Goal: Task Accomplishment & Management: Use online tool/utility

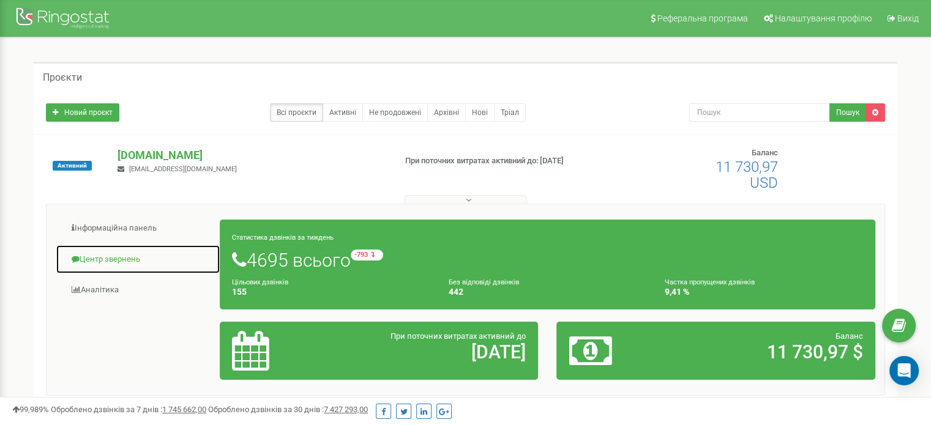
click at [125, 253] on link "Центр звернень" at bounding box center [138, 260] width 165 height 30
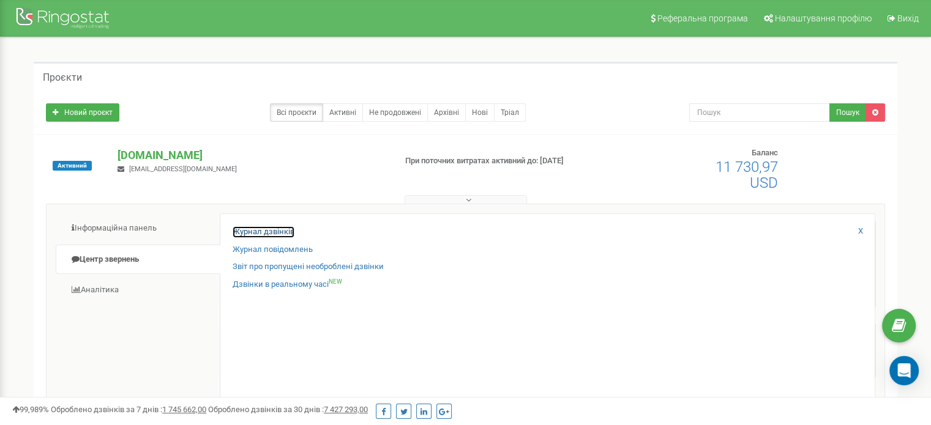
click at [278, 233] on link "Журнал дзвінків" at bounding box center [264, 232] width 62 height 12
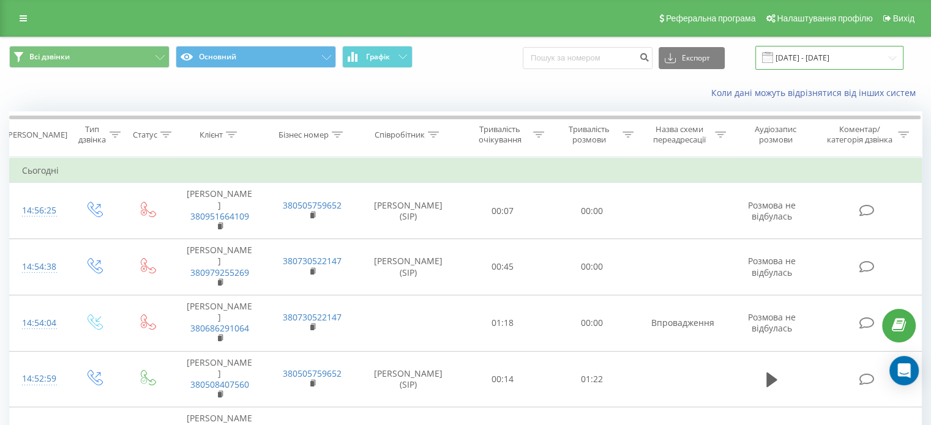
click at [818, 58] on input "[DATE] - [DATE]" at bounding box center [829, 58] width 148 height 24
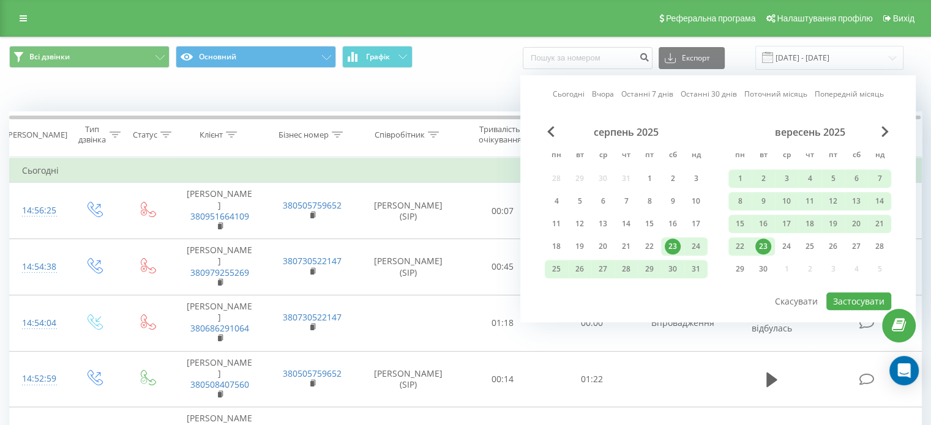
click at [763, 244] on div "23" at bounding box center [763, 247] width 16 height 16
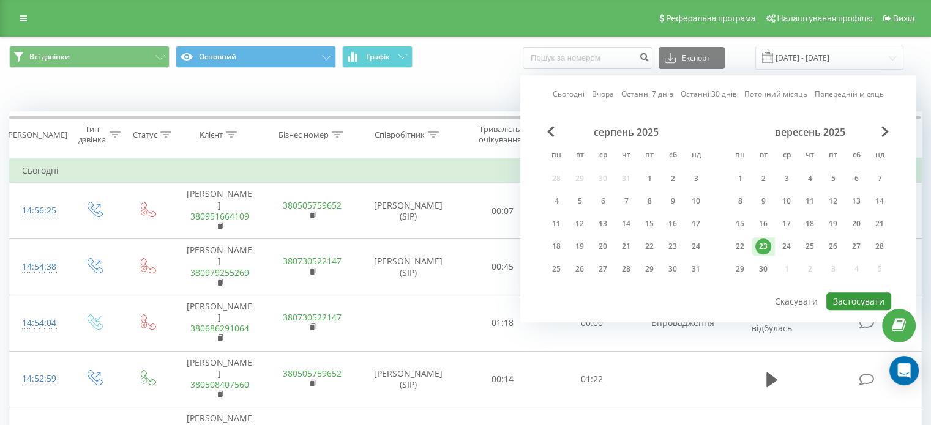
click at [856, 296] on button "Застосувати" at bounding box center [858, 301] width 65 height 18
type input "[DATE] - [DATE]"
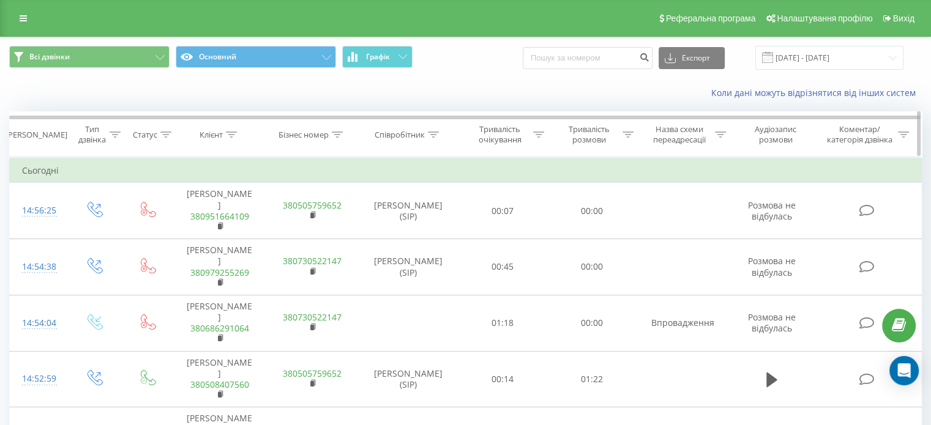
drag, startPoint x: 433, startPoint y: 130, endPoint x: 426, endPoint y: 155, distance: 25.2
click at [433, 132] on icon at bounding box center [433, 135] width 11 height 6
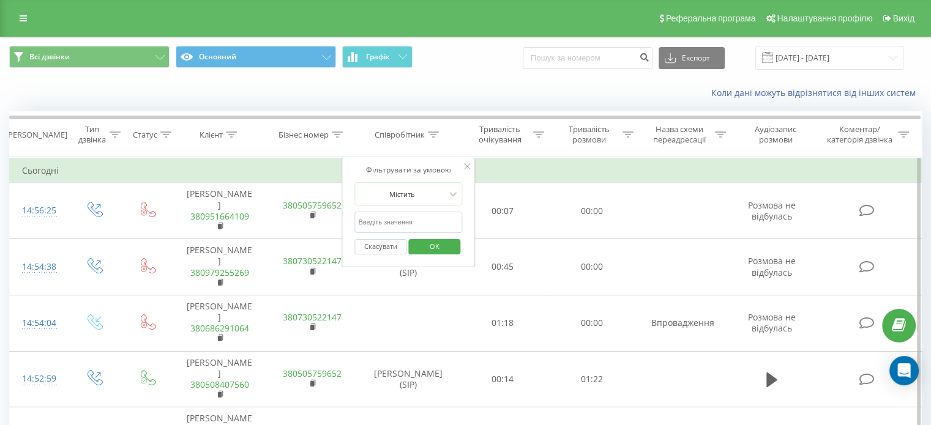
click at [399, 217] on input "text" at bounding box center [408, 222] width 108 height 21
click at [444, 248] on span "OK" at bounding box center [434, 246] width 34 height 19
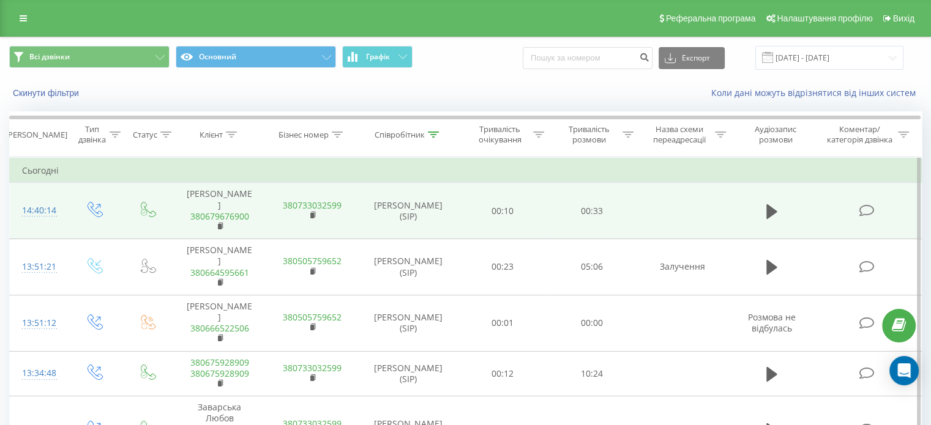
scroll to position [61, 0]
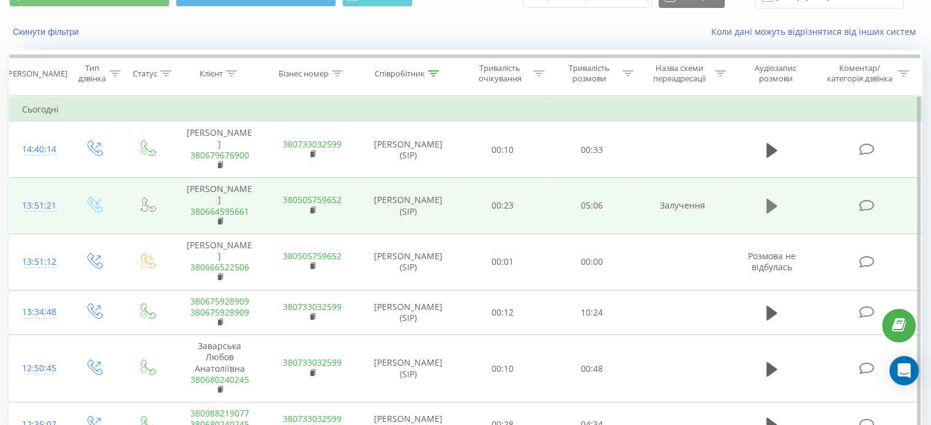
click at [771, 202] on icon at bounding box center [771, 206] width 11 height 15
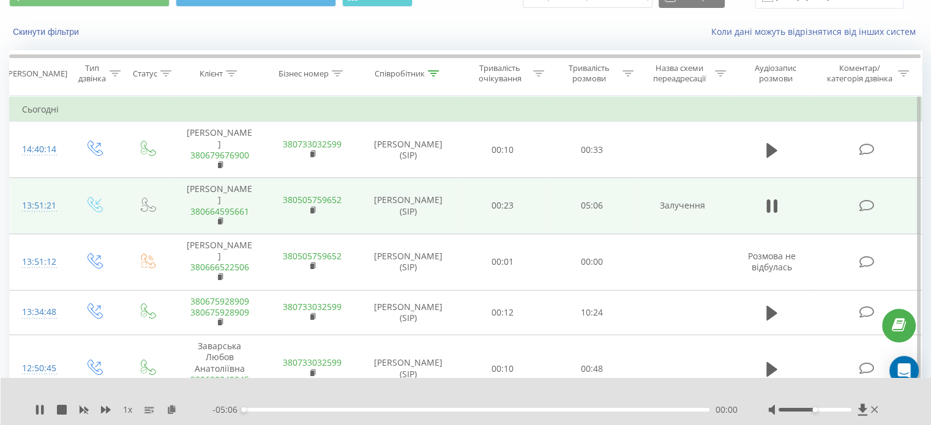
click at [837, 411] on div at bounding box center [814, 410] width 73 height 4
click at [772, 203] on icon at bounding box center [771, 206] width 11 height 17
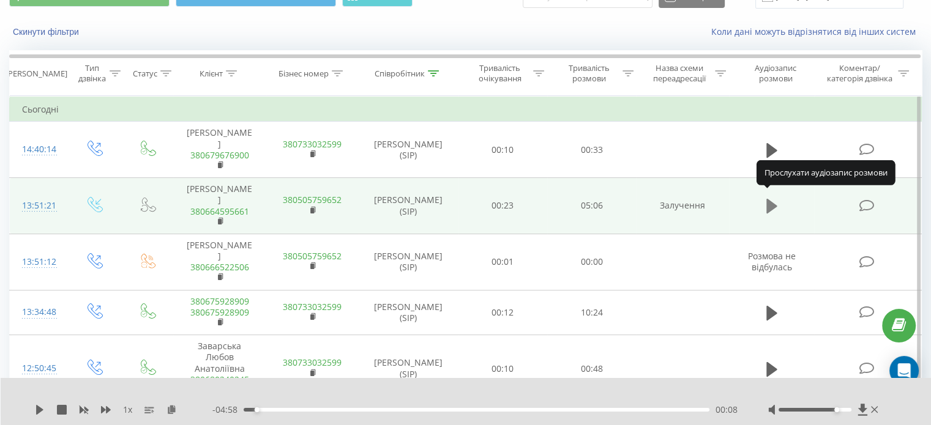
click at [768, 199] on icon at bounding box center [771, 206] width 11 height 15
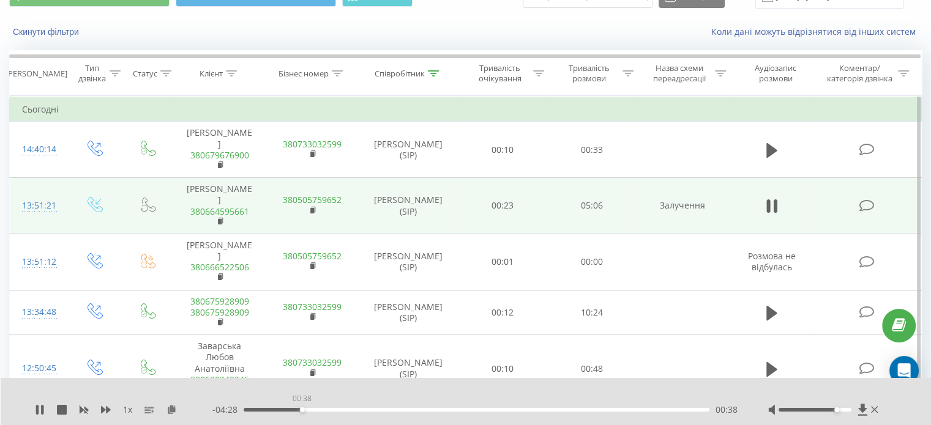
drag, startPoint x: 270, startPoint y: 410, endPoint x: 302, endPoint y: 409, distance: 31.8
click at [302, 409] on div "00:38" at bounding box center [477, 410] width 466 height 4
click at [776, 204] on button at bounding box center [771, 206] width 18 height 18
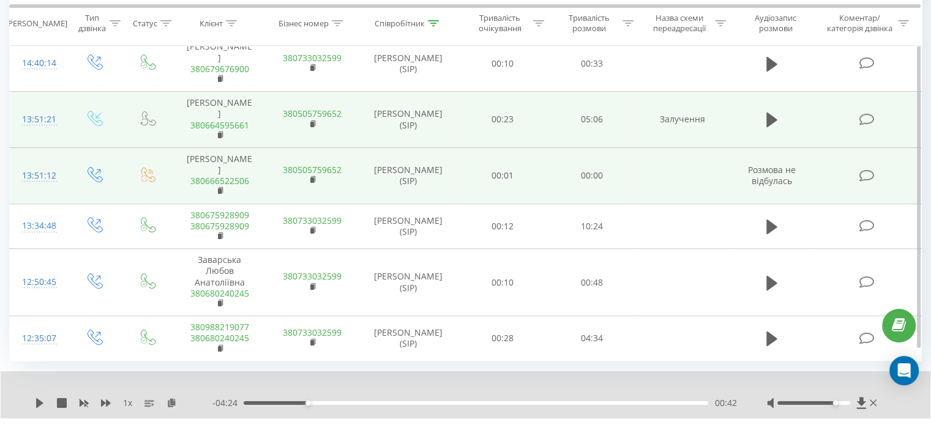
scroll to position [164, 0]
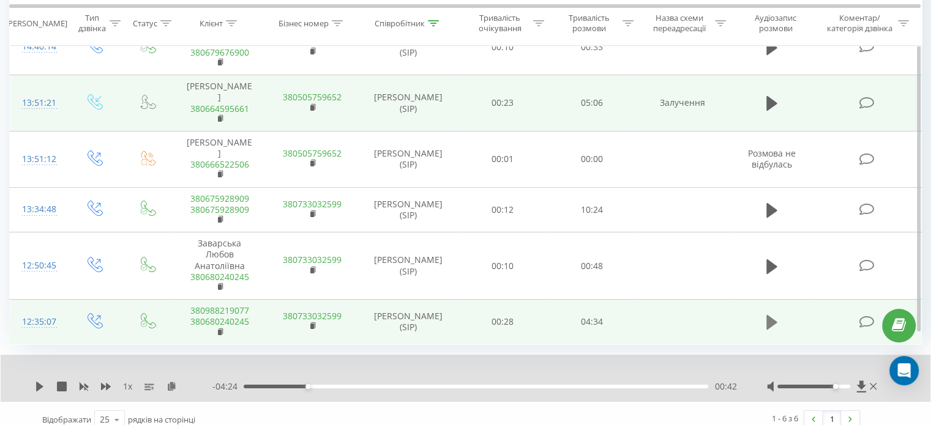
click at [772, 315] on icon at bounding box center [771, 322] width 11 height 15
click at [37, 382] on icon at bounding box center [37, 387] width 2 height 10
click at [35, 382] on icon at bounding box center [40, 387] width 10 height 10
click at [42, 382] on icon at bounding box center [42, 387] width 2 height 10
click at [244, 385] on div "00:23" at bounding box center [476, 387] width 464 height 4
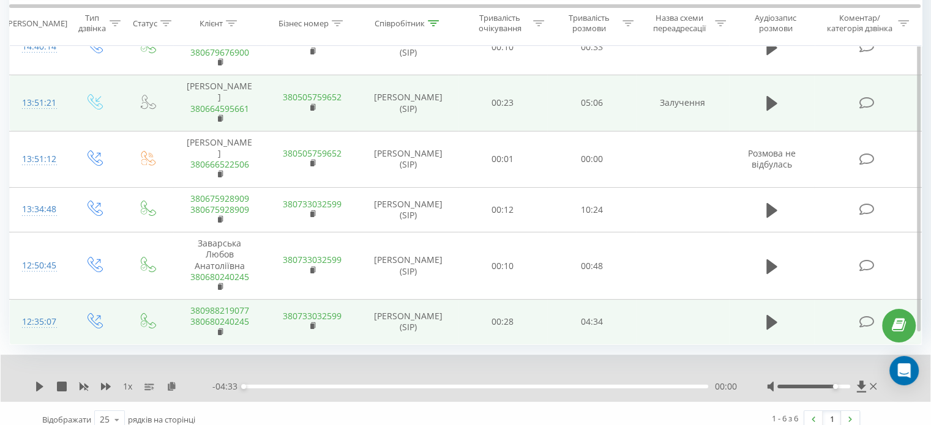
click at [45, 381] on div "1 x" at bounding box center [123, 387] width 177 height 12
click at [841, 381] on div at bounding box center [823, 387] width 113 height 12
click at [844, 385] on div at bounding box center [813, 387] width 73 height 4
click at [171, 382] on icon at bounding box center [171, 386] width 10 height 9
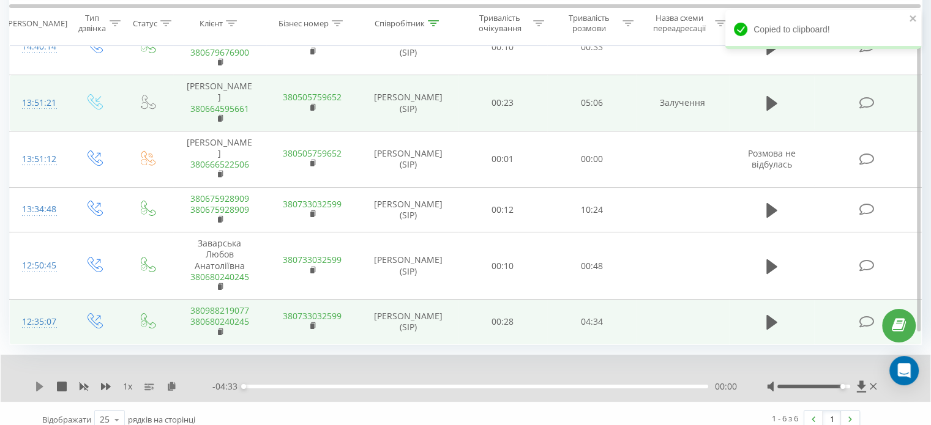
click at [35, 382] on icon at bounding box center [40, 387] width 10 height 10
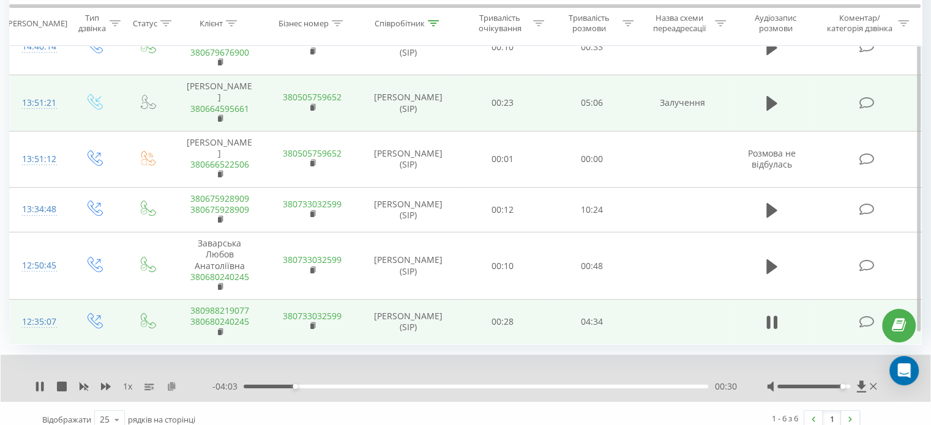
click at [169, 382] on icon at bounding box center [171, 386] width 10 height 9
click at [42, 379] on div "1 x - 03:11 01:22 01:22" at bounding box center [465, 378] width 929 height 47
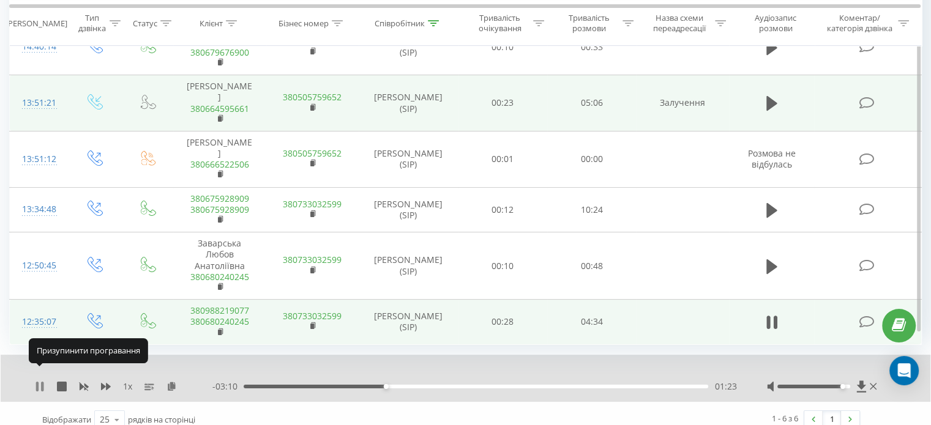
click at [43, 382] on icon at bounding box center [42, 387] width 2 height 10
click at [337, 381] on div "- 03:09 01:24 01:24" at bounding box center [474, 387] width 524 height 12
click at [338, 385] on div "01:24" at bounding box center [476, 387] width 464 height 4
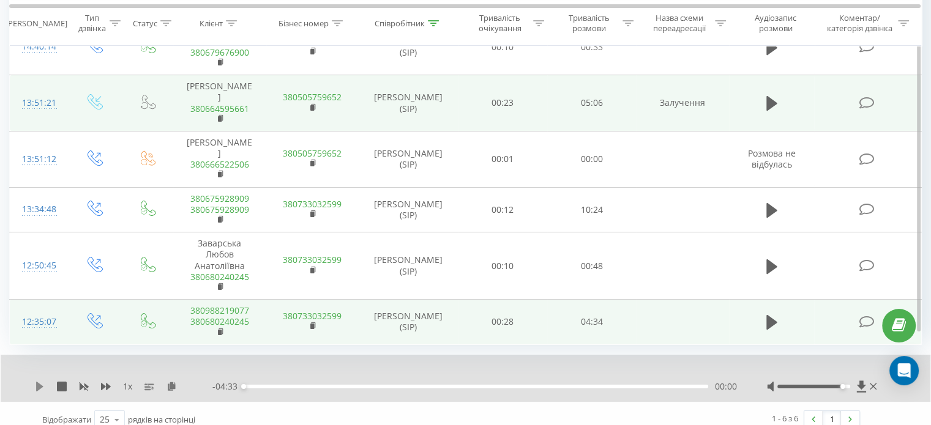
click at [39, 382] on icon at bounding box center [39, 387] width 7 height 10
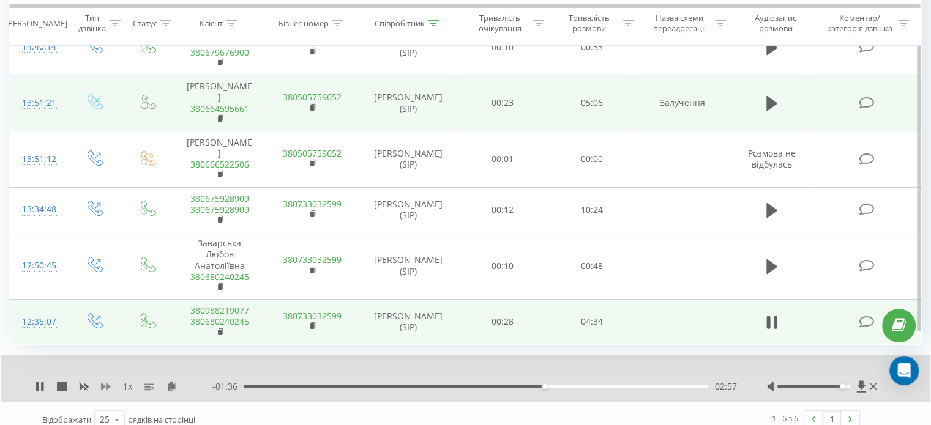
click at [108, 383] on icon at bounding box center [106, 386] width 10 height 7
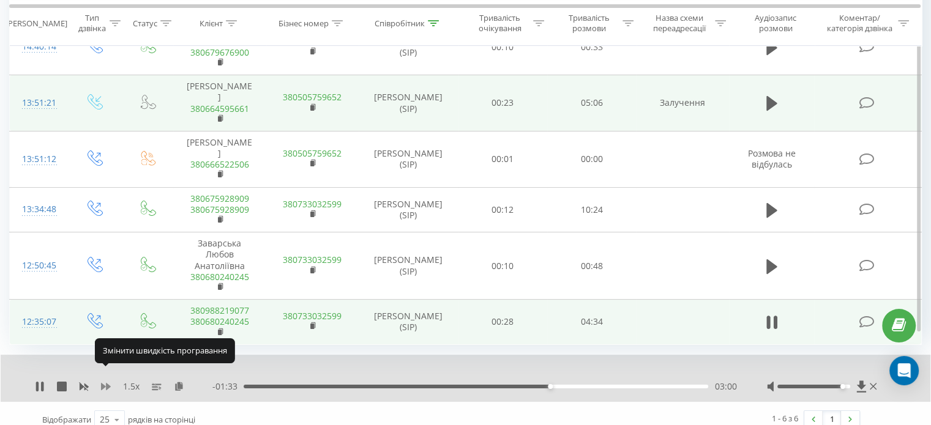
click at [108, 383] on icon at bounding box center [106, 386] width 10 height 7
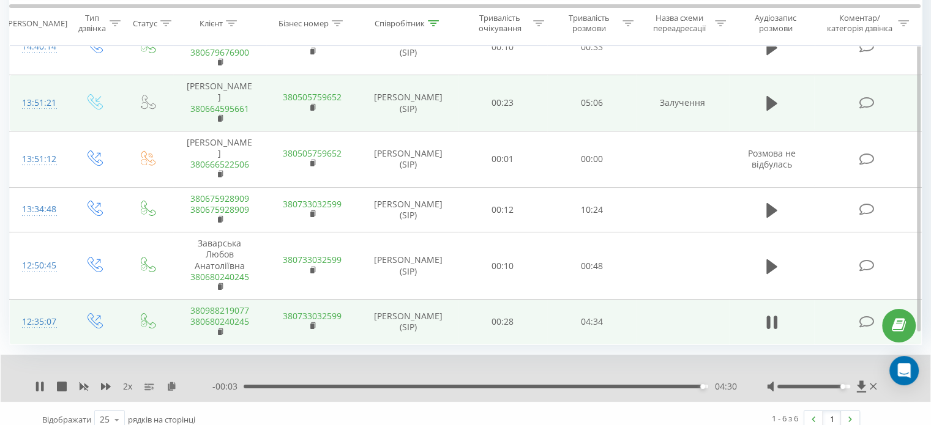
click at [696, 385] on div "04:30" at bounding box center [476, 387] width 464 height 4
click at [37, 382] on icon at bounding box center [37, 387] width 2 height 10
click at [101, 383] on icon at bounding box center [106, 386] width 10 height 7
click at [104, 383] on icon at bounding box center [106, 386] width 10 height 7
drag, startPoint x: 39, startPoint y: 374, endPoint x: 250, endPoint y: 398, distance: 212.5
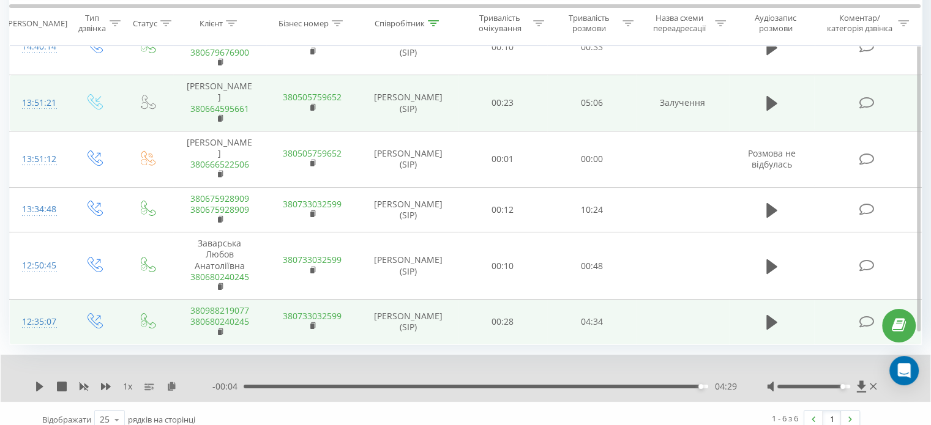
click at [39, 382] on icon at bounding box center [39, 387] width 7 height 10
click at [695, 385] on div "04:29" at bounding box center [476, 387] width 464 height 4
click at [688, 385] on div "04:26" at bounding box center [476, 387] width 464 height 4
click at [685, 385] on div "04:20" at bounding box center [476, 387] width 464 height 4
click at [679, 385] on div "04:16" at bounding box center [476, 387] width 464 height 4
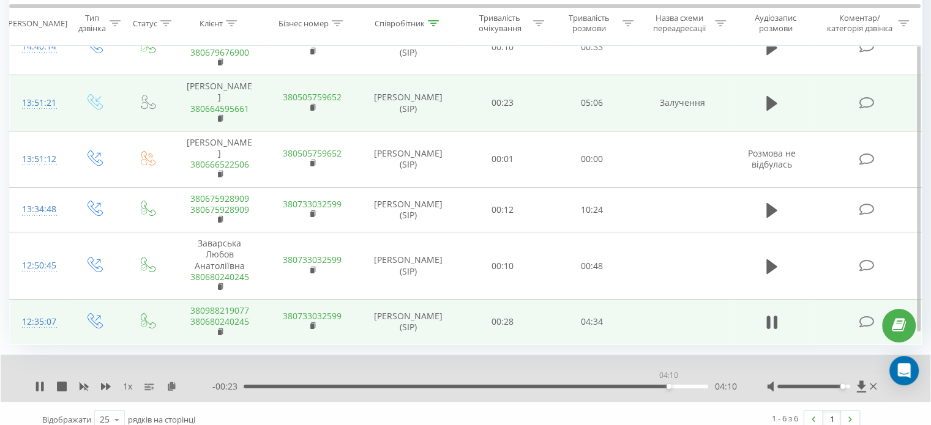
click at [668, 385] on div "04:10" at bounding box center [476, 387] width 464 height 4
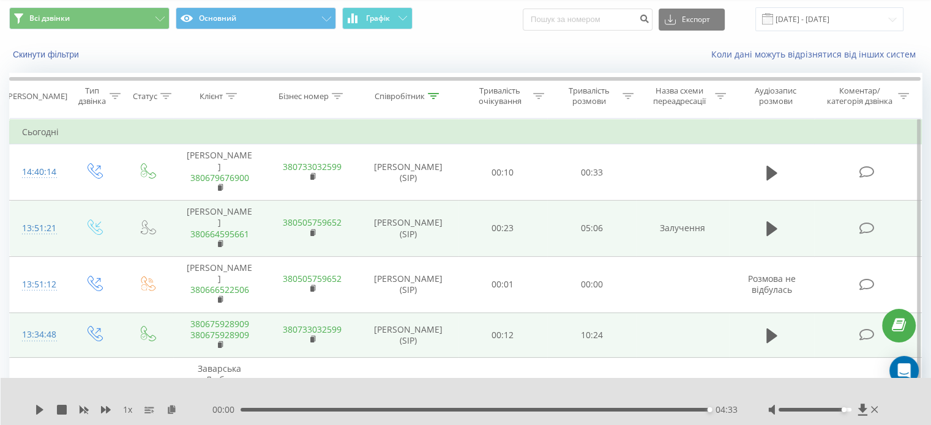
scroll to position [0, 0]
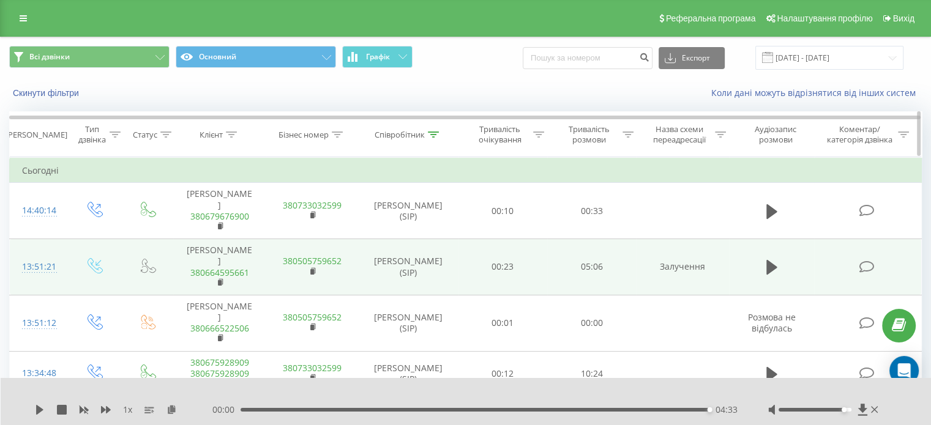
click at [435, 130] on div at bounding box center [433, 135] width 11 height 10
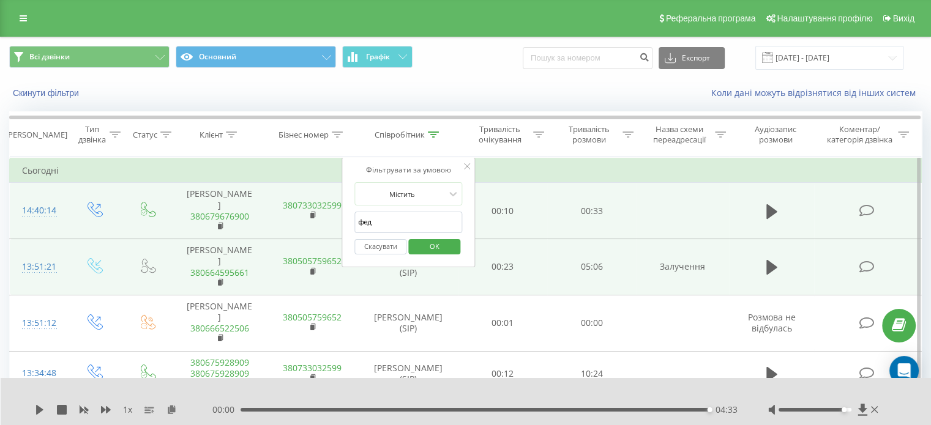
drag, startPoint x: 380, startPoint y: 228, endPoint x: 339, endPoint y: 225, distance: 41.2
click at [339, 225] on table "Фільтрувати за умовою Дорівнює Введіть значення Скасувати OK Фільтрувати за умо…" at bounding box center [465, 333] width 912 height 352
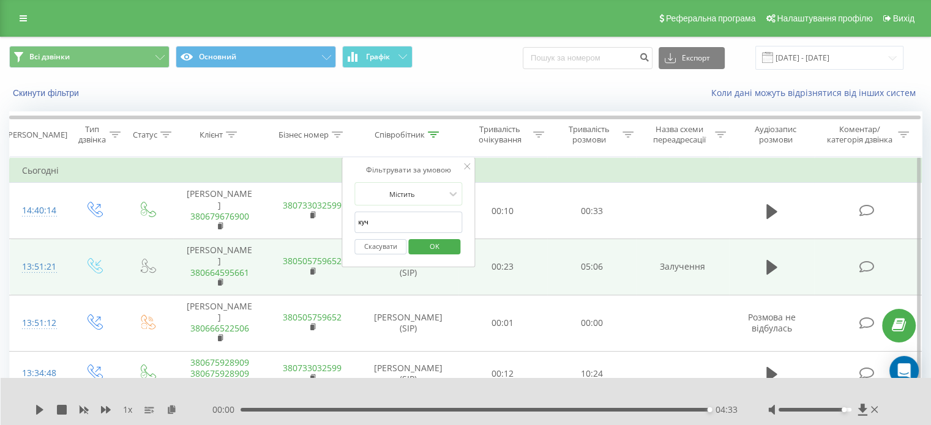
type input "куч"
click at [421, 249] on span "OK" at bounding box center [434, 246] width 34 height 19
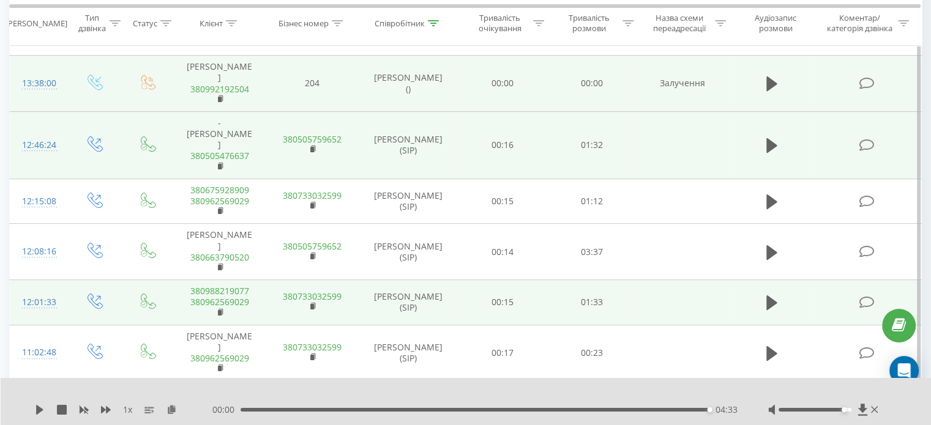
scroll to position [306, 0]
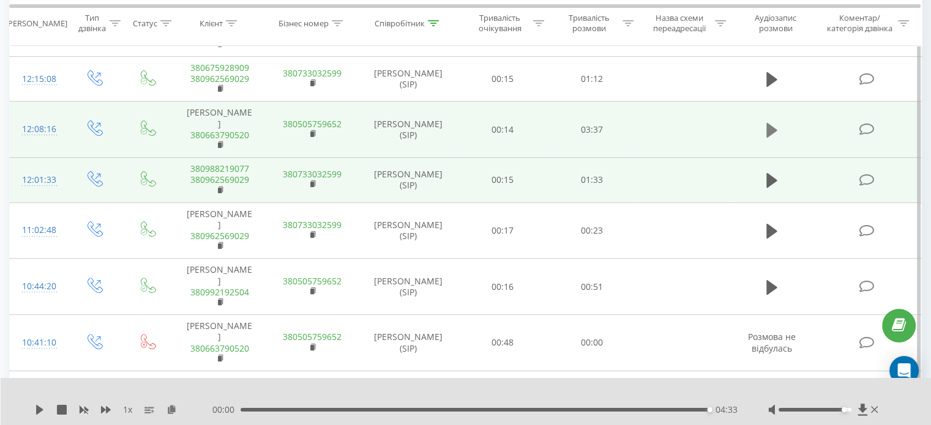
click at [772, 138] on icon at bounding box center [771, 130] width 11 height 15
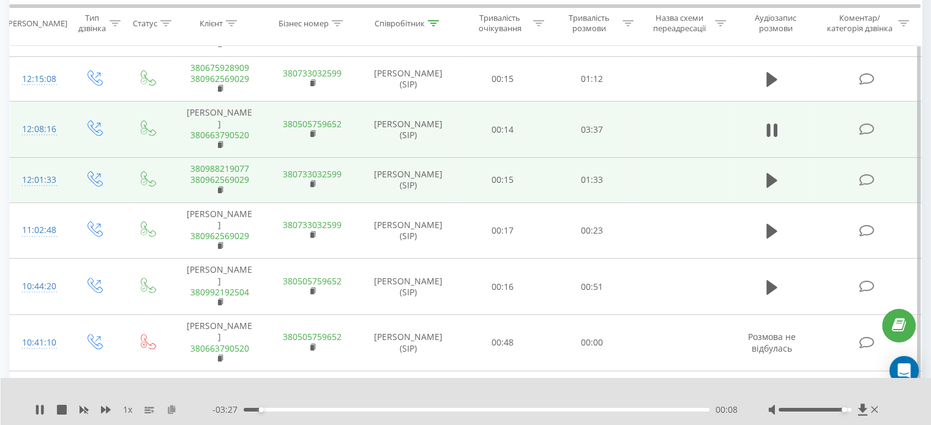
click at [171, 411] on icon at bounding box center [171, 409] width 10 height 9
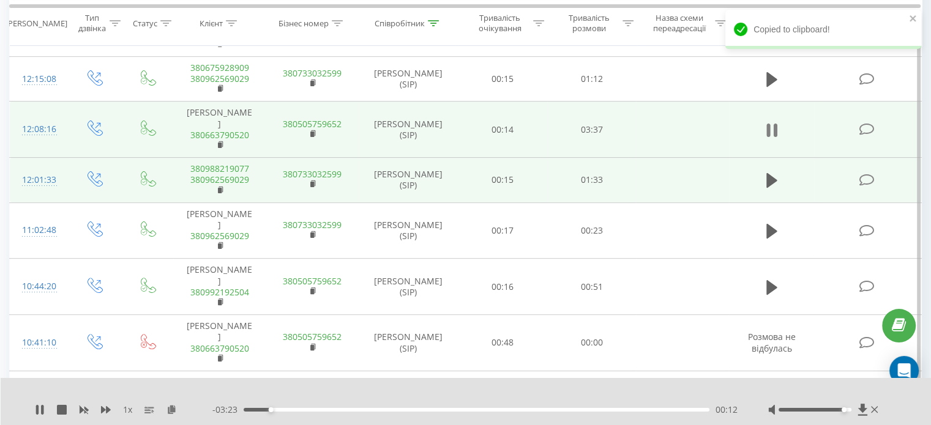
click at [769, 137] on icon at bounding box center [768, 130] width 4 height 13
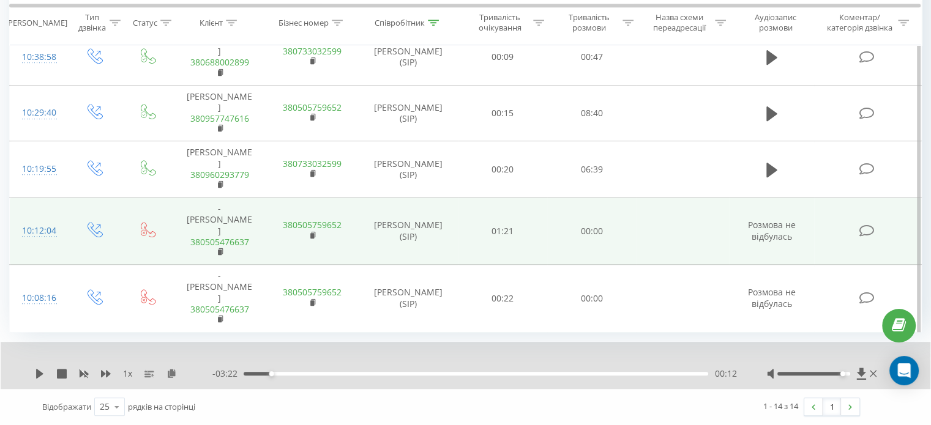
scroll to position [690, 0]
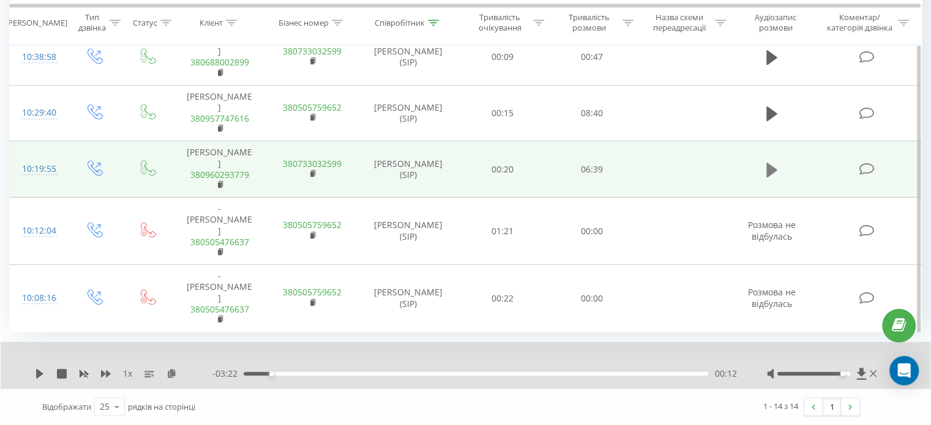
click at [770, 177] on icon at bounding box center [771, 170] width 11 height 15
click at [117, 407] on icon at bounding box center [117, 407] width 18 height 24
click at [108, 373] on span "50" at bounding box center [105, 372] width 10 height 12
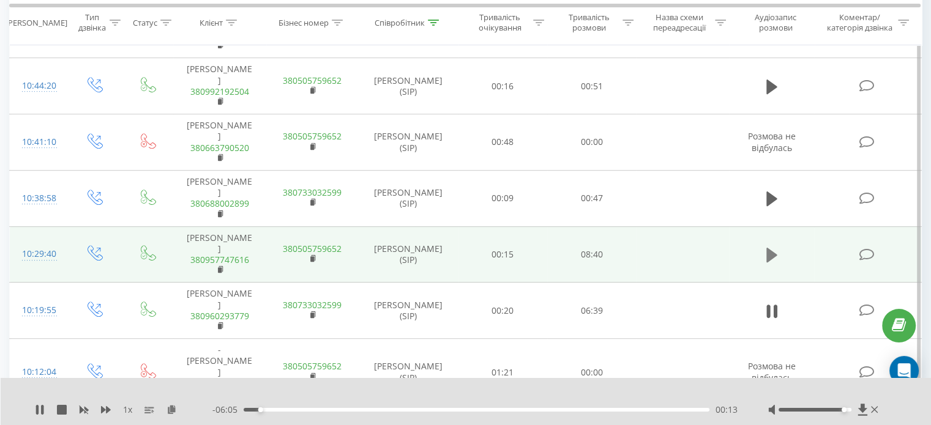
click at [771, 264] on icon at bounding box center [771, 255] width 11 height 17
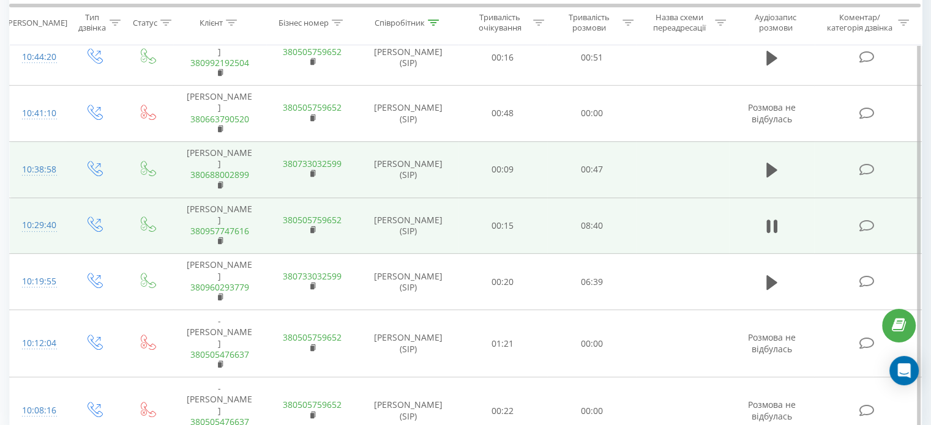
scroll to position [629, 0]
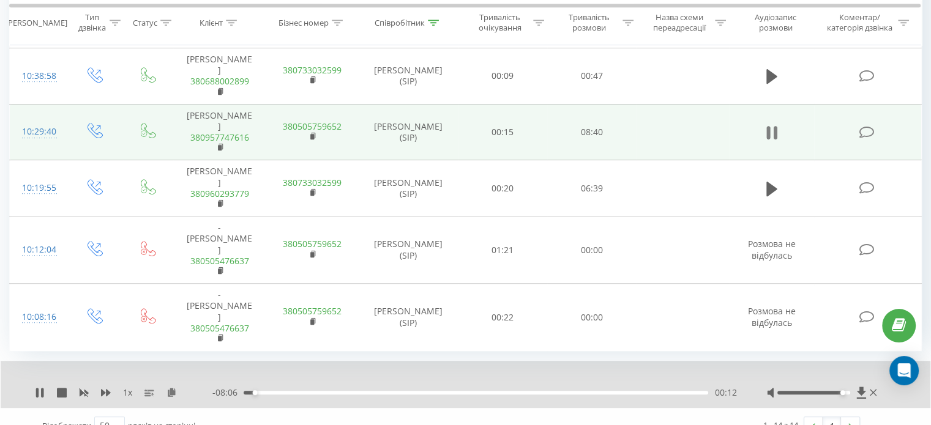
click at [776, 142] on button at bounding box center [771, 133] width 18 height 18
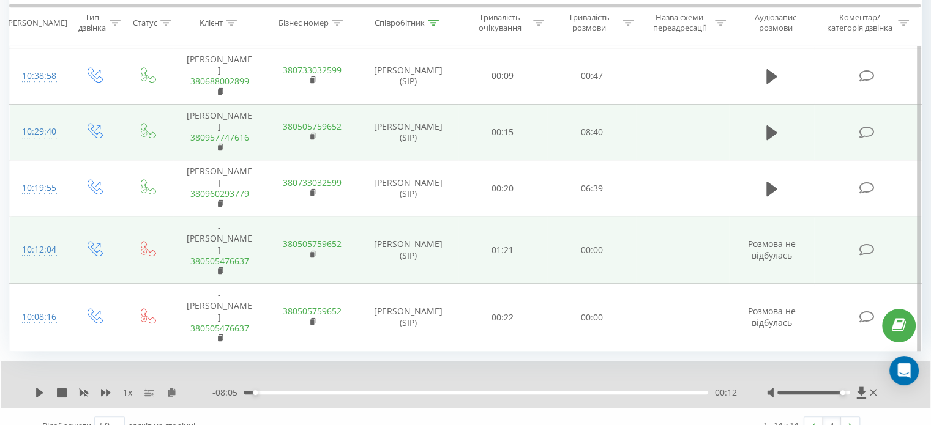
scroll to position [690, 0]
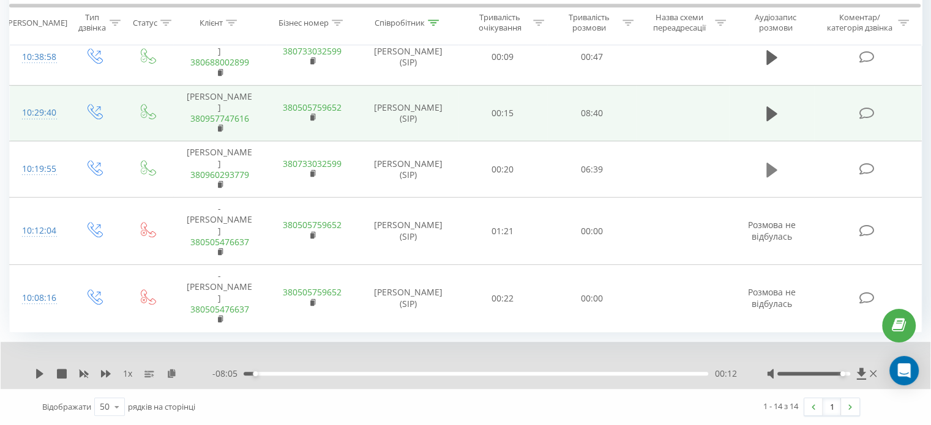
click at [768, 177] on icon at bounding box center [771, 170] width 11 height 15
click at [245, 373] on div "00:01" at bounding box center [476, 374] width 464 height 4
drag, startPoint x: 843, startPoint y: 374, endPoint x: 860, endPoint y: 372, distance: 17.8
click at [860, 372] on div at bounding box center [823, 374] width 113 height 12
click at [170, 373] on icon at bounding box center [171, 373] width 10 height 9
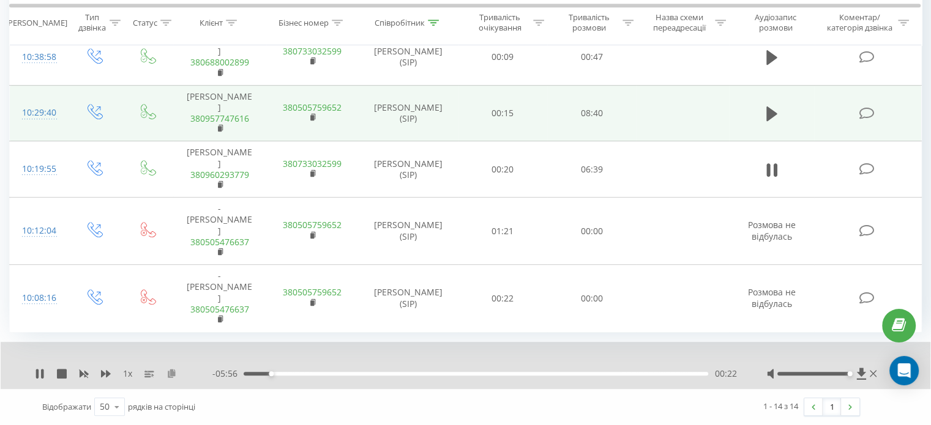
click at [169, 373] on icon at bounding box center [171, 373] width 10 height 9
click at [39, 378] on icon at bounding box center [40, 374] width 10 height 10
